Goal: Find specific page/section: Find specific page/section

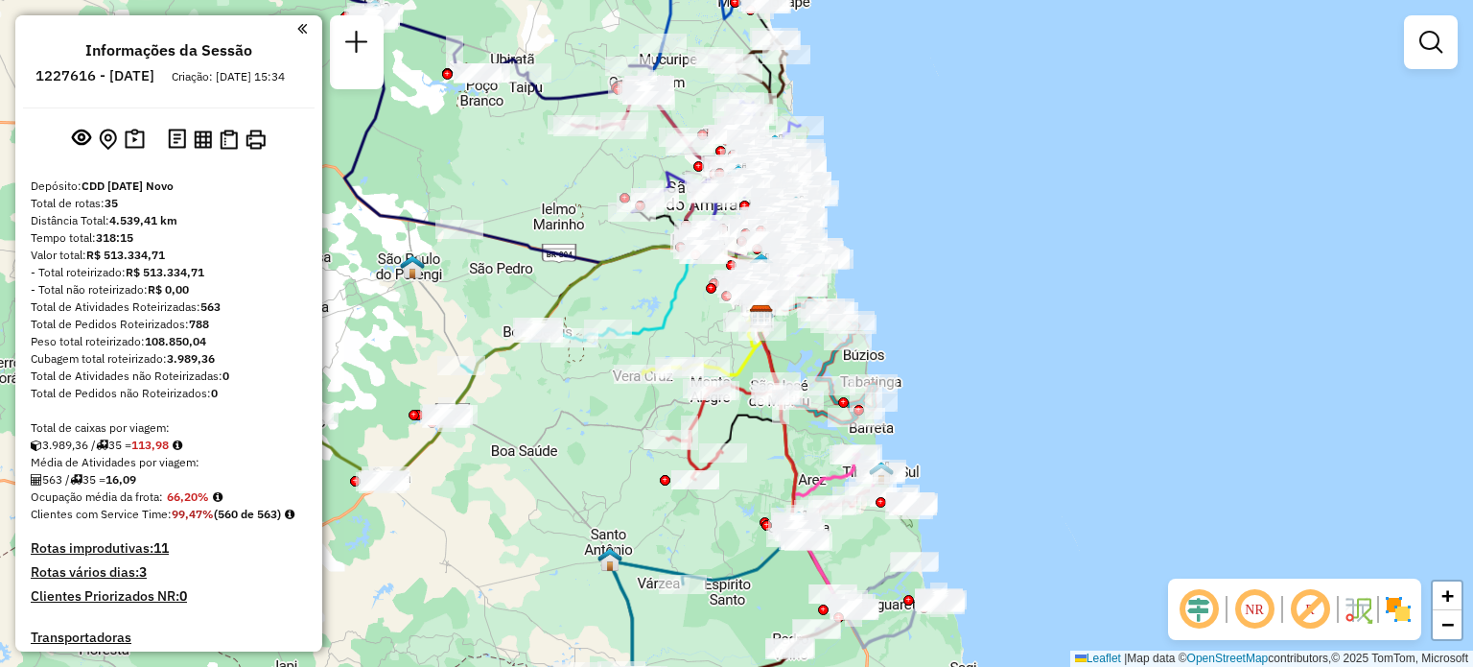
click at [642, 331] on div "Janela de atendimento Grade de atendimento Capacidade Transportadoras Veículos …" at bounding box center [736, 333] width 1473 height 667
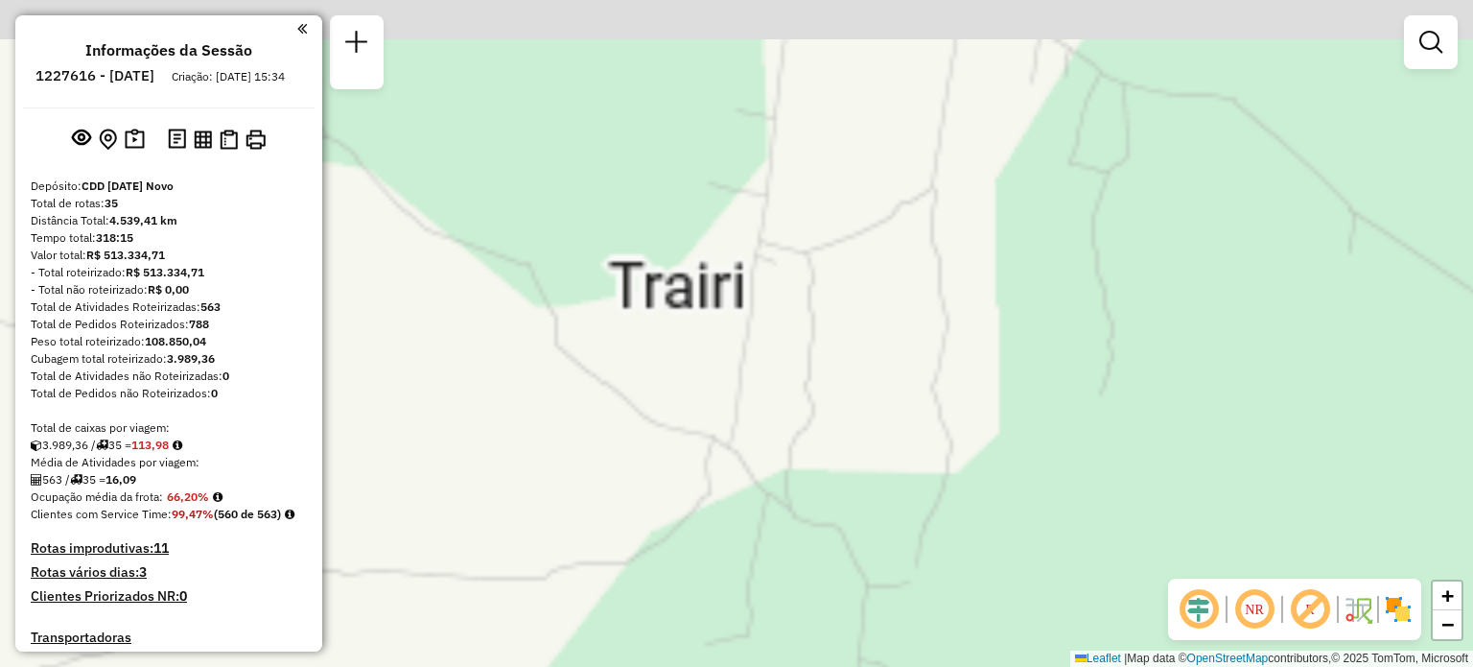
drag, startPoint x: 619, startPoint y: 199, endPoint x: 696, endPoint y: 349, distance: 168.6
click at [707, 461] on div "Janela de atendimento Grade de atendimento Capacidade Transportadoras Veículos …" at bounding box center [736, 333] width 1473 height 667
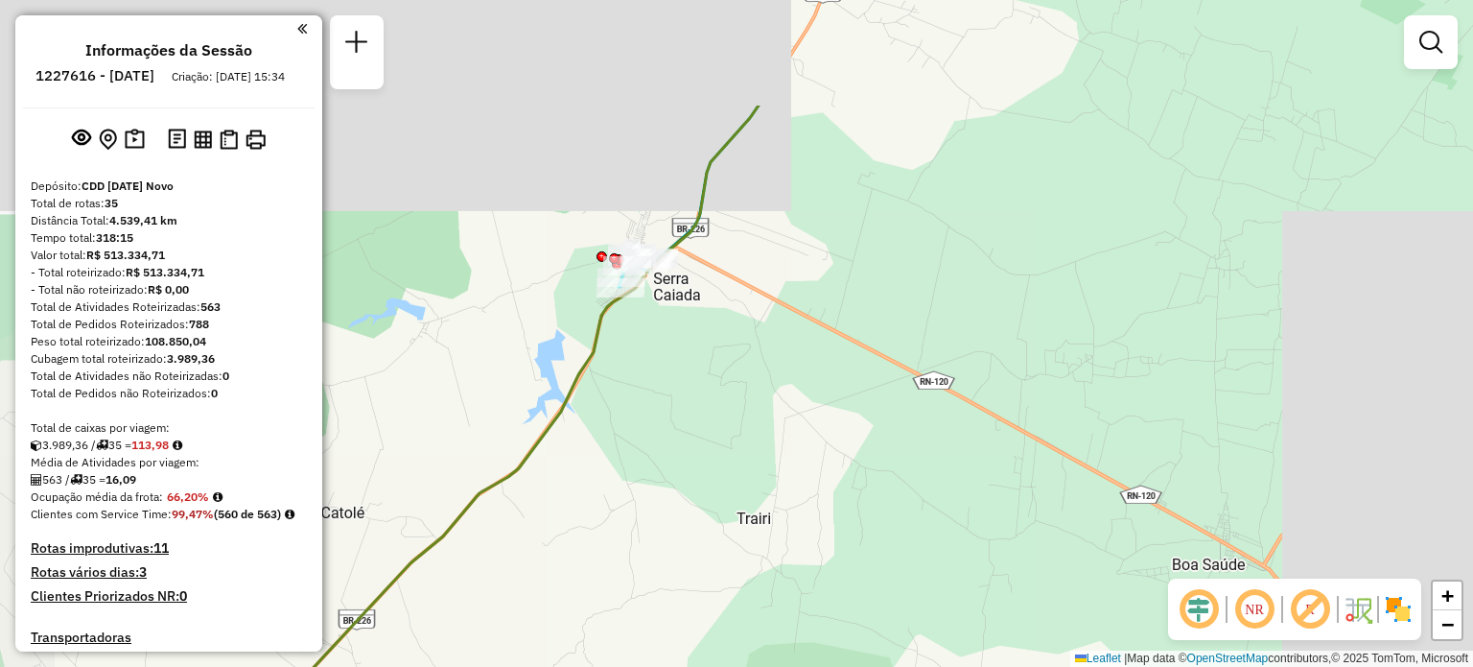
drag, startPoint x: 648, startPoint y: 261, endPoint x: 710, endPoint y: 421, distance: 171.5
click at [721, 459] on div "Janela de atendimento Grade de atendimento Capacidade Transportadoras Veículos …" at bounding box center [736, 333] width 1473 height 667
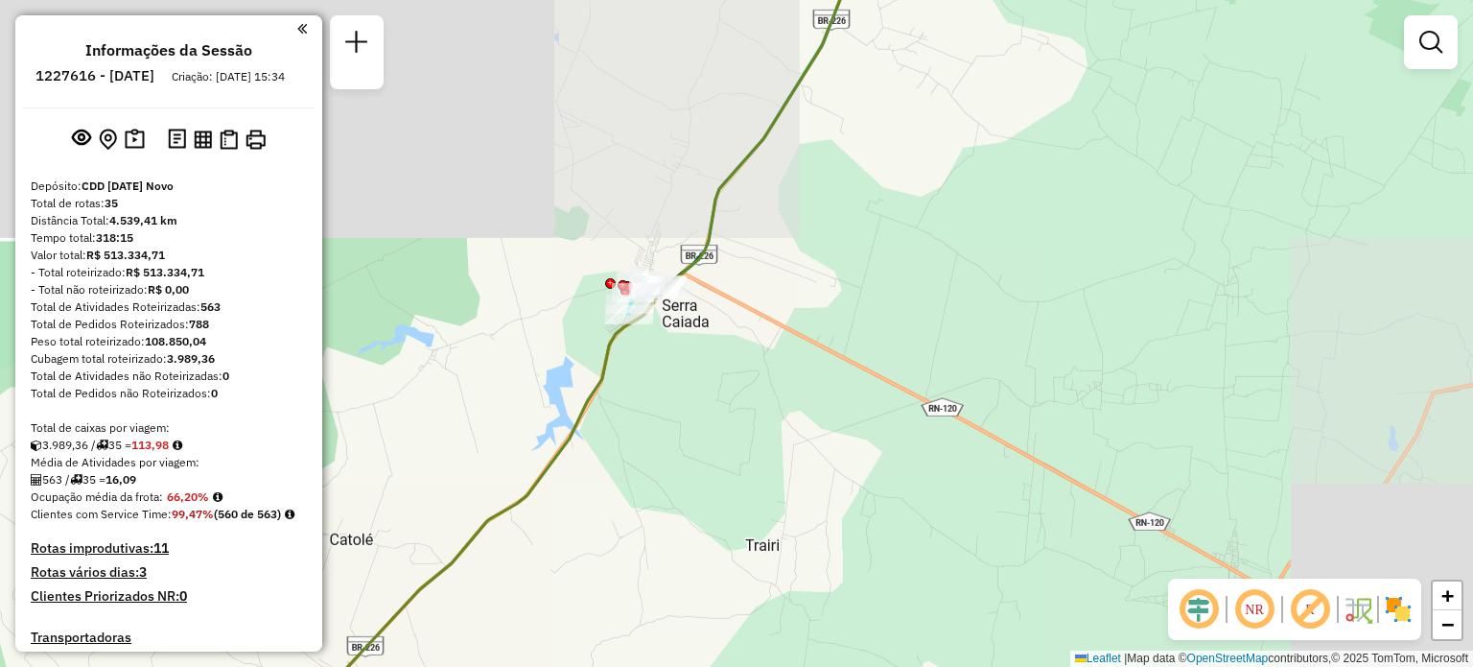
click at [747, 385] on div "Janela de atendimento Grade de atendimento Capacidade Transportadoras Veículos …" at bounding box center [736, 333] width 1473 height 667
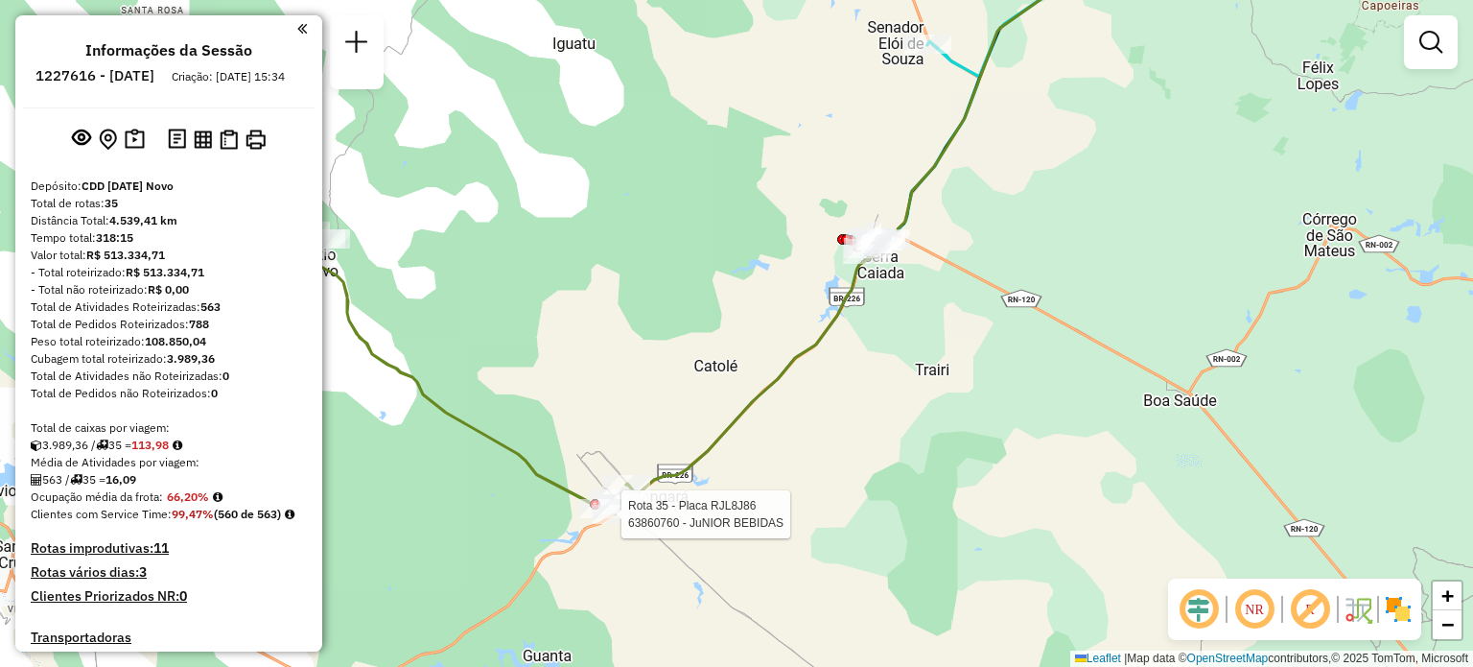
select select "**********"
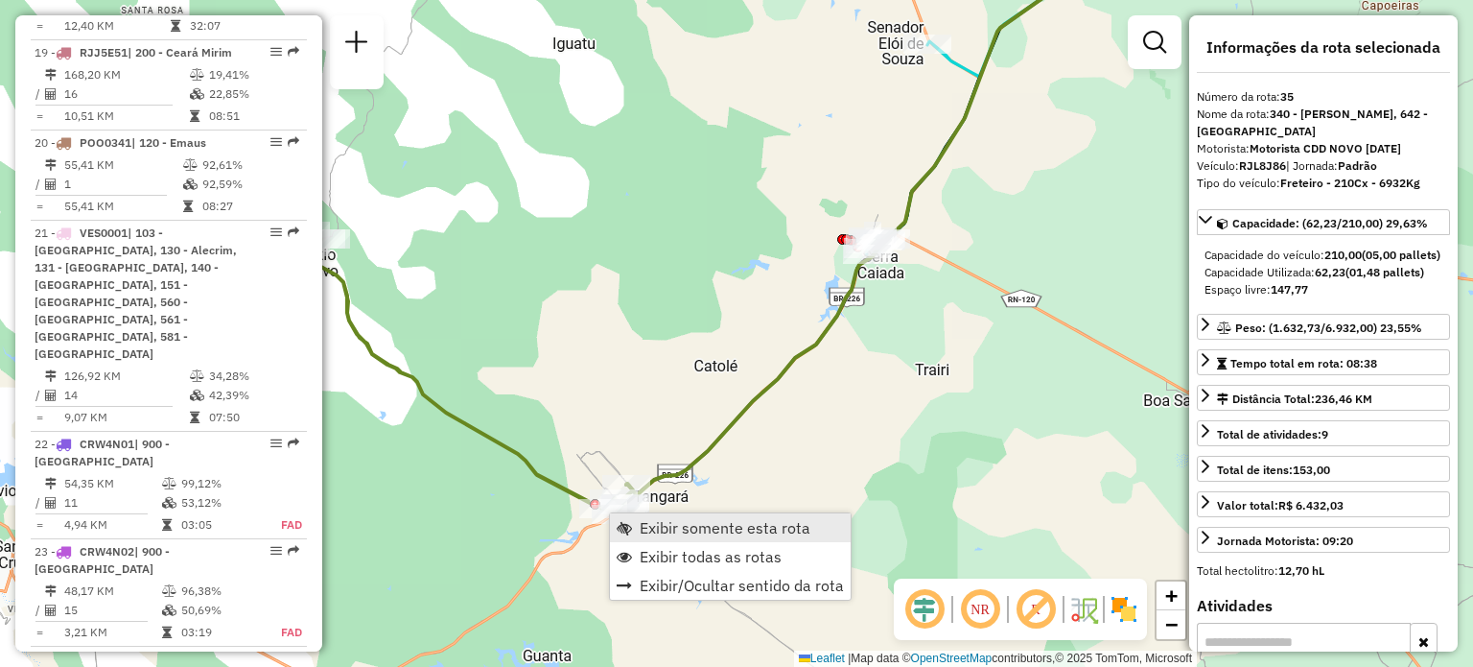
scroll to position [4114, 0]
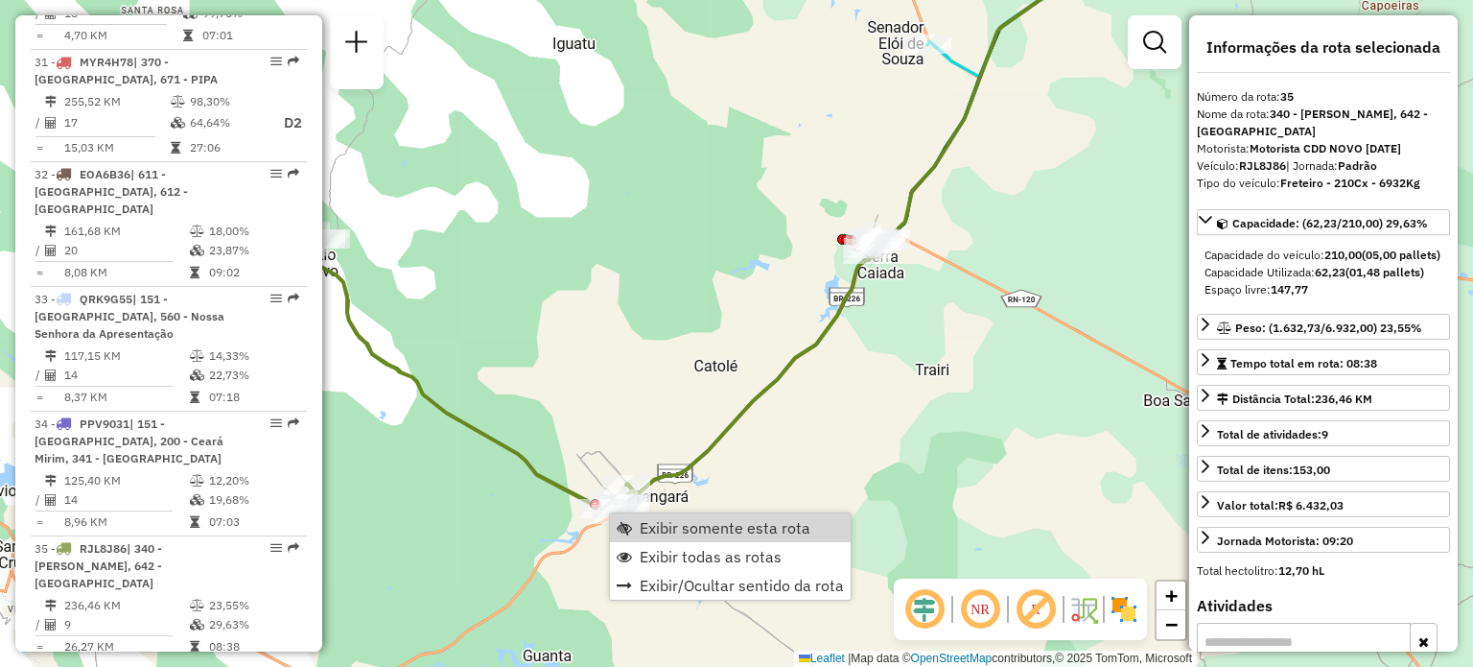
click at [838, 472] on div "Janela de atendimento Grade de atendimento Capacidade Transportadoras Veículos …" at bounding box center [736, 333] width 1473 height 667
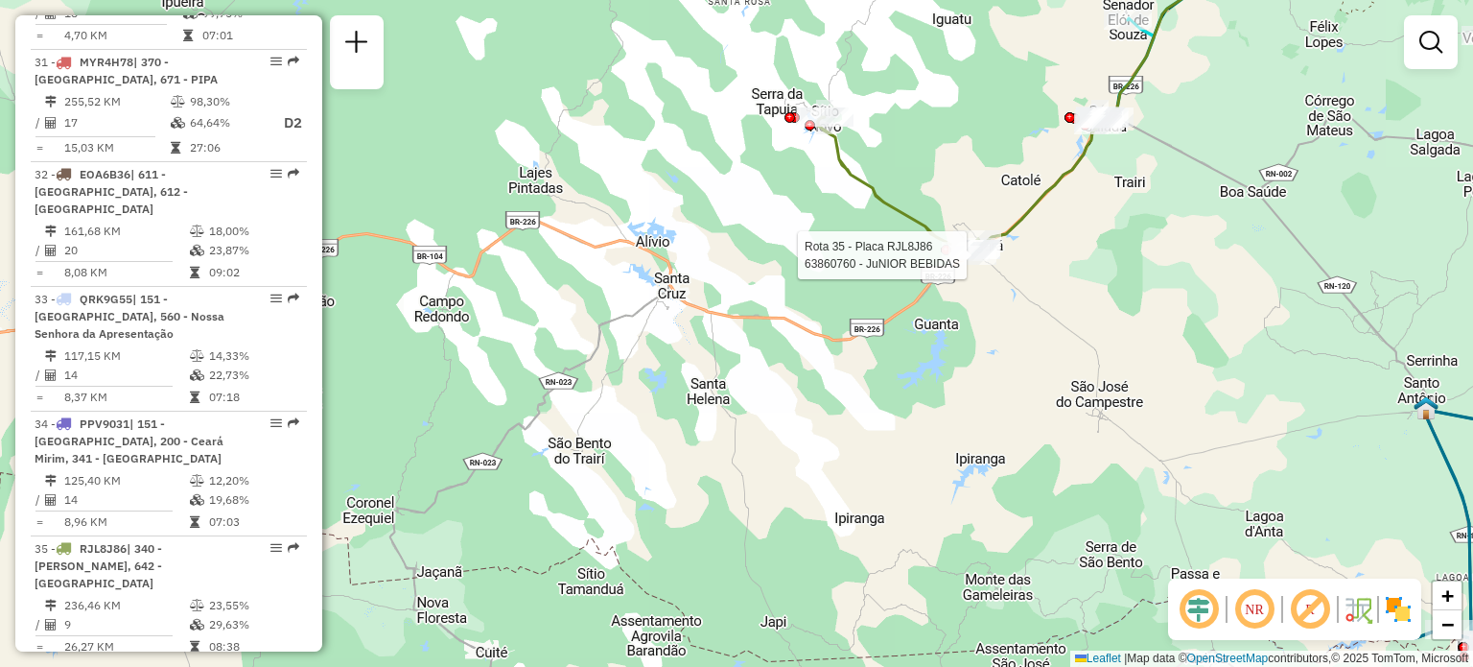
select select "**********"
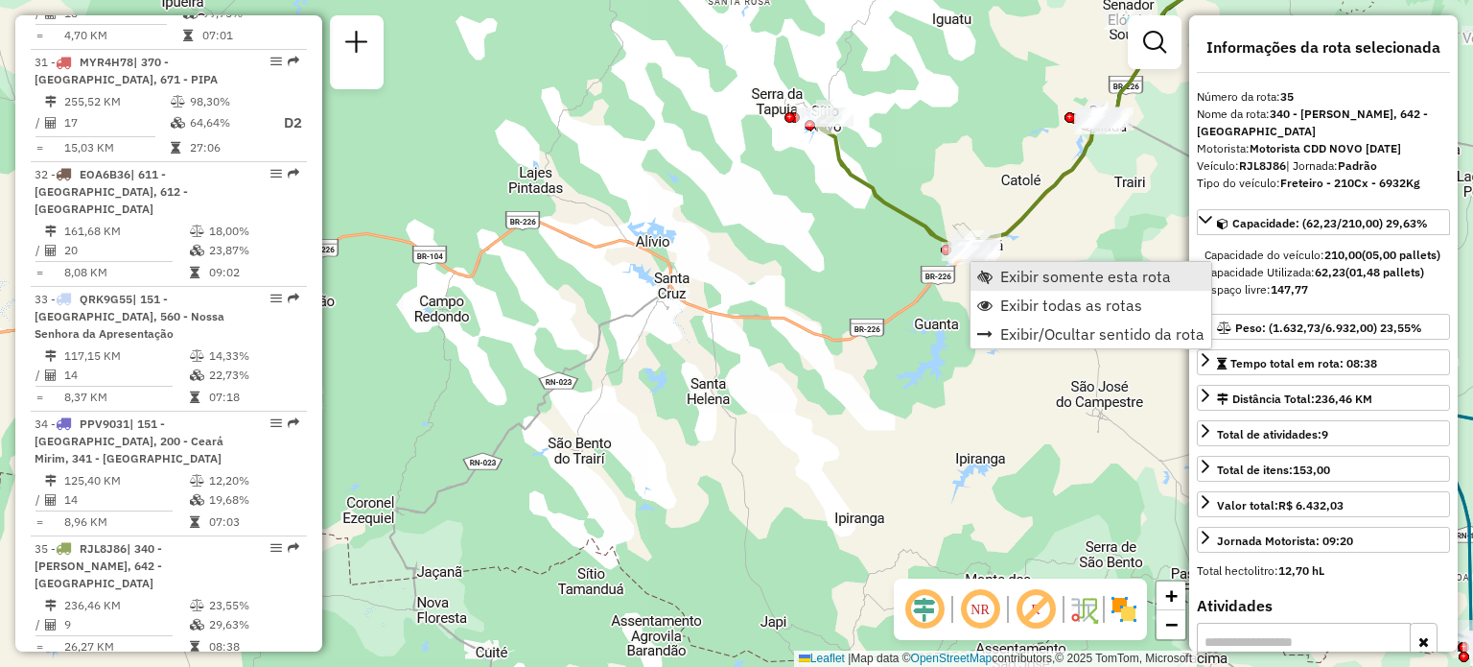
click at [1047, 277] on span "Exibir somente esta rota" at bounding box center [1085, 276] width 171 height 15
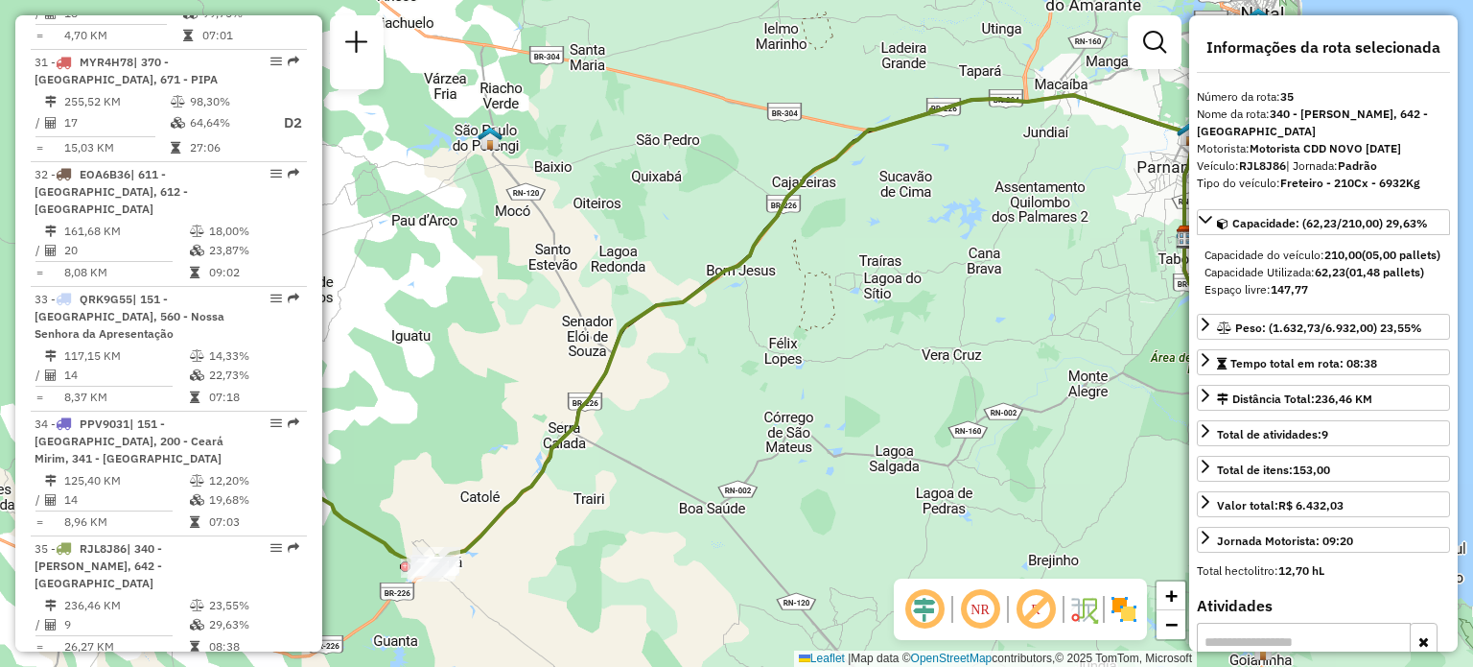
drag, startPoint x: 788, startPoint y: 491, endPoint x: 918, endPoint y: 399, distance: 158.9
click at [918, 399] on div "Janela de atendimento Grade de atendimento Capacidade Transportadoras Veículos …" at bounding box center [736, 333] width 1473 height 667
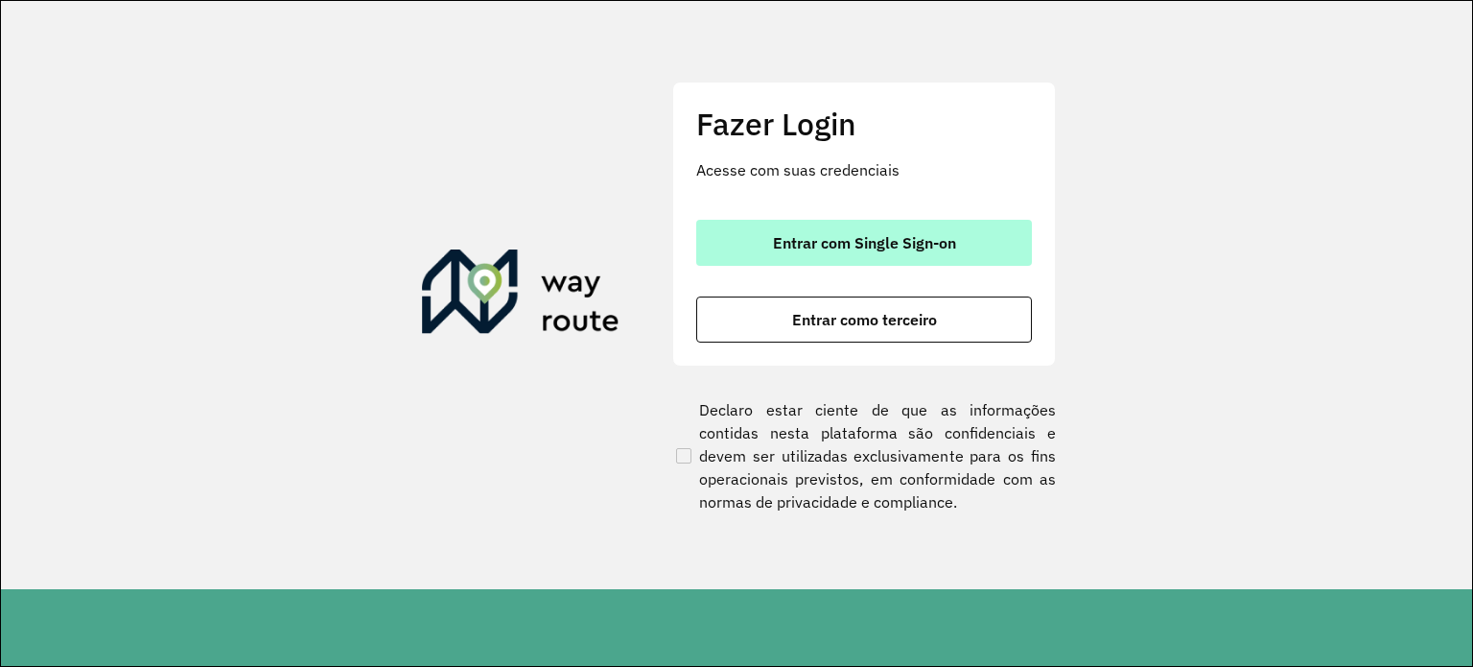
click at [853, 243] on span "Entrar com Single Sign-on" at bounding box center [864, 242] width 183 height 15
